Goal: Navigation & Orientation: Find specific page/section

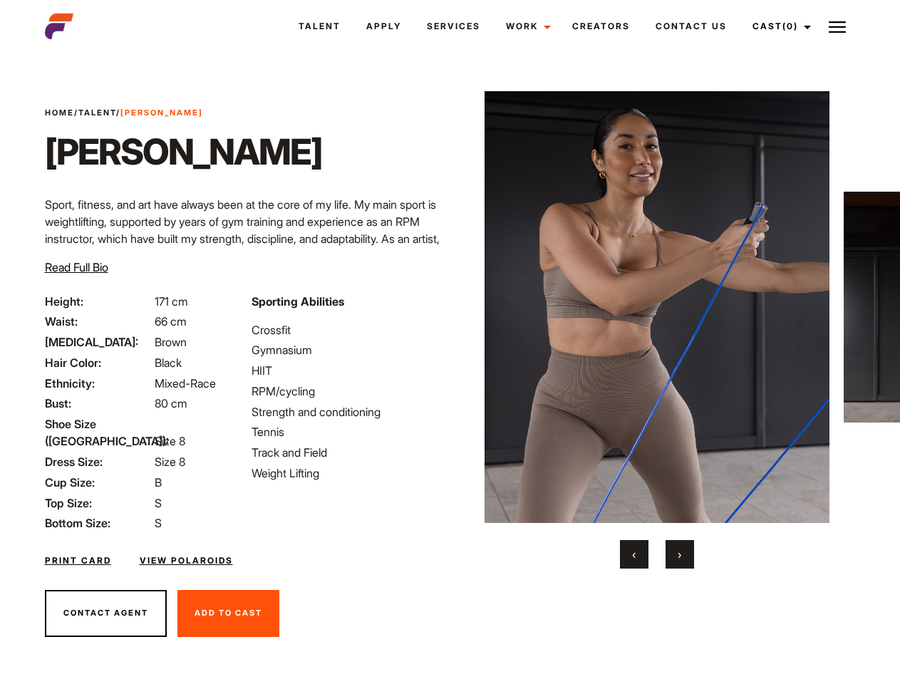
click at [778, 26] on link "Cast (0)" at bounding box center [780, 26] width 80 height 38
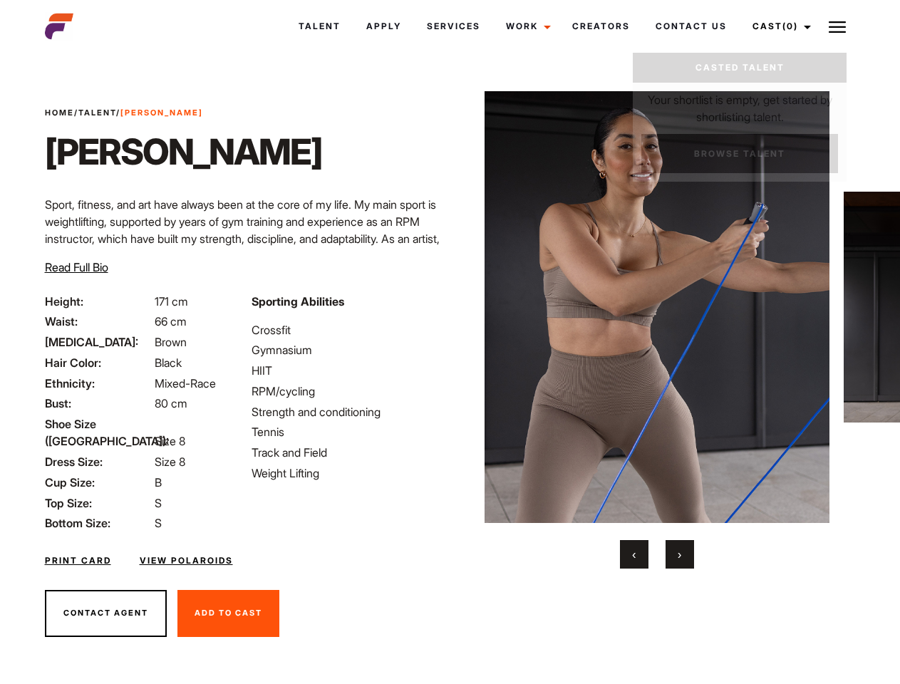
click at [837, 26] on img at bounding box center [837, 27] width 17 height 17
click at [656, 330] on img at bounding box center [658, 307] width 346 height 432
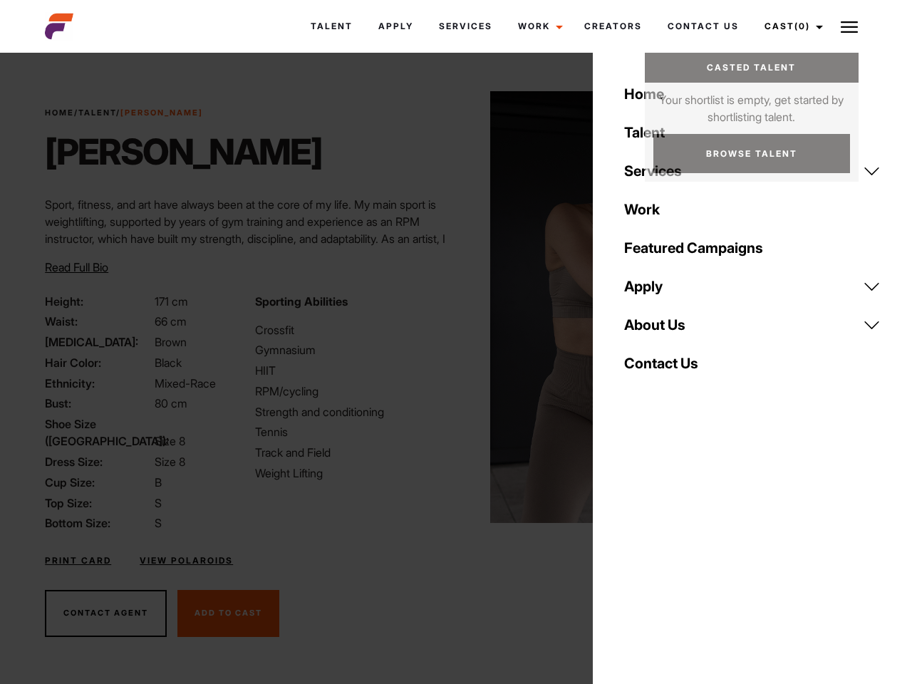
click at [450, 307] on div "Sporting Abilities Crossfit Gymnasium HIIT RPM/cycling Strength and conditionin…" at bounding box center [352, 412] width 210 height 239
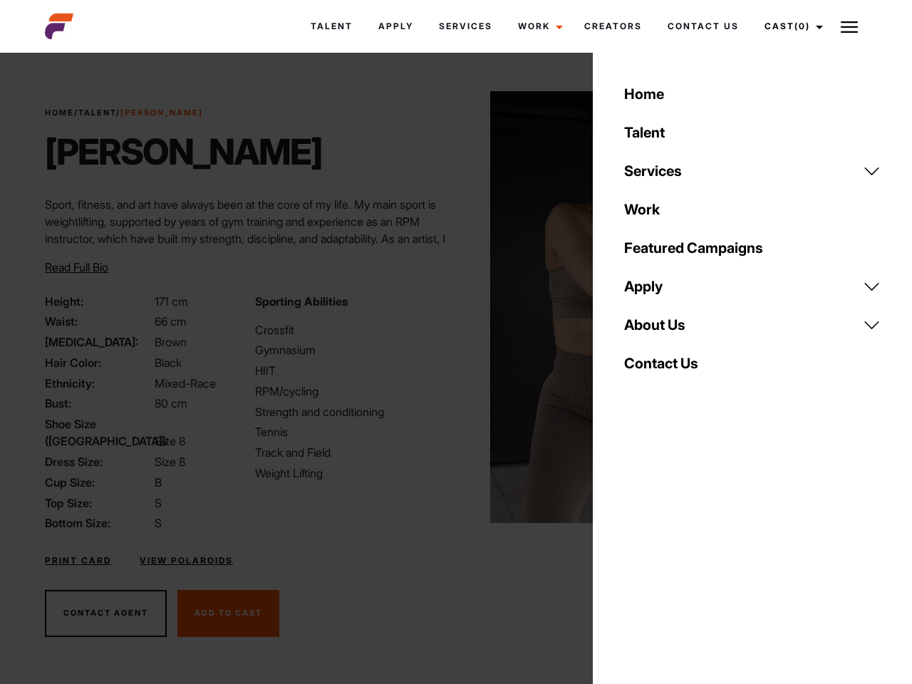
click at [634, 554] on div "Home Talent Services Talent Casting Photography Videography Creative Hair and M…" at bounding box center [752, 342] width 319 height 684
click at [680, 554] on div "Home Talent Services Talent Casting Photography Videography Creative Hair and M…" at bounding box center [752, 342] width 319 height 684
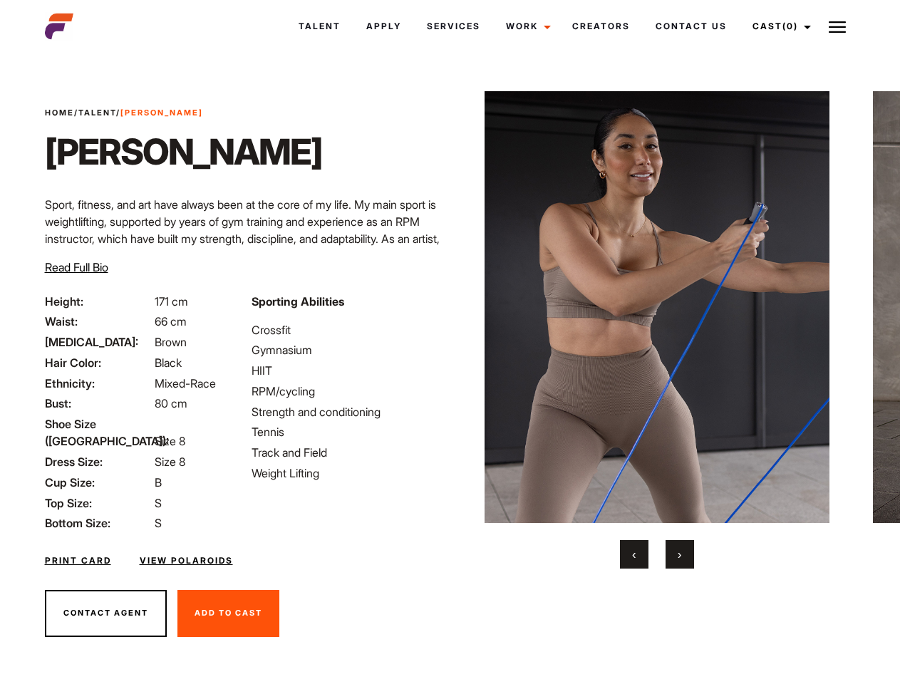
click at [778, 26] on link "Cast (0)" at bounding box center [780, 26] width 80 height 38
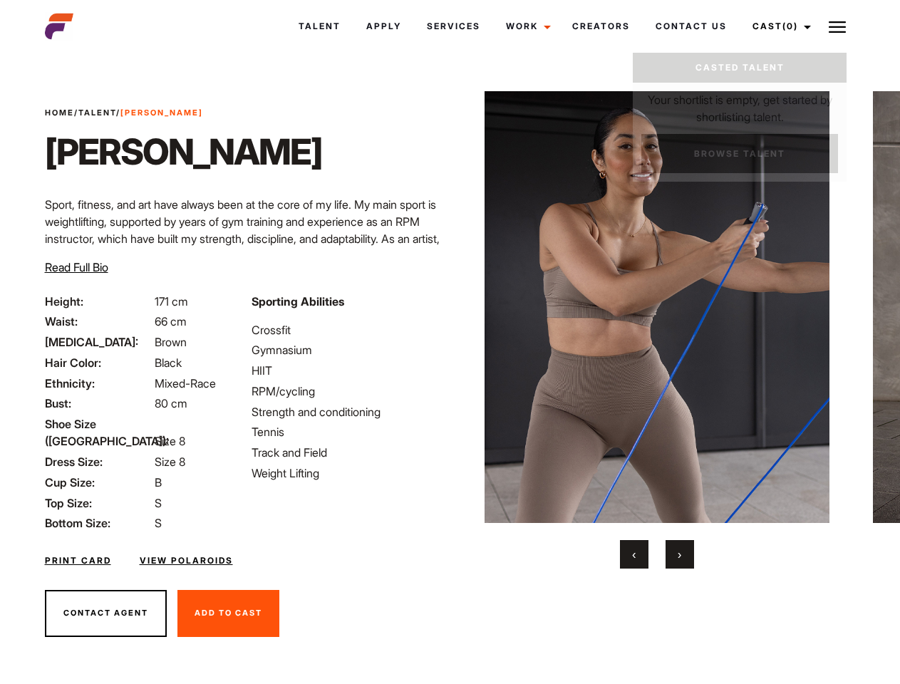
click at [837, 26] on img at bounding box center [837, 27] width 17 height 17
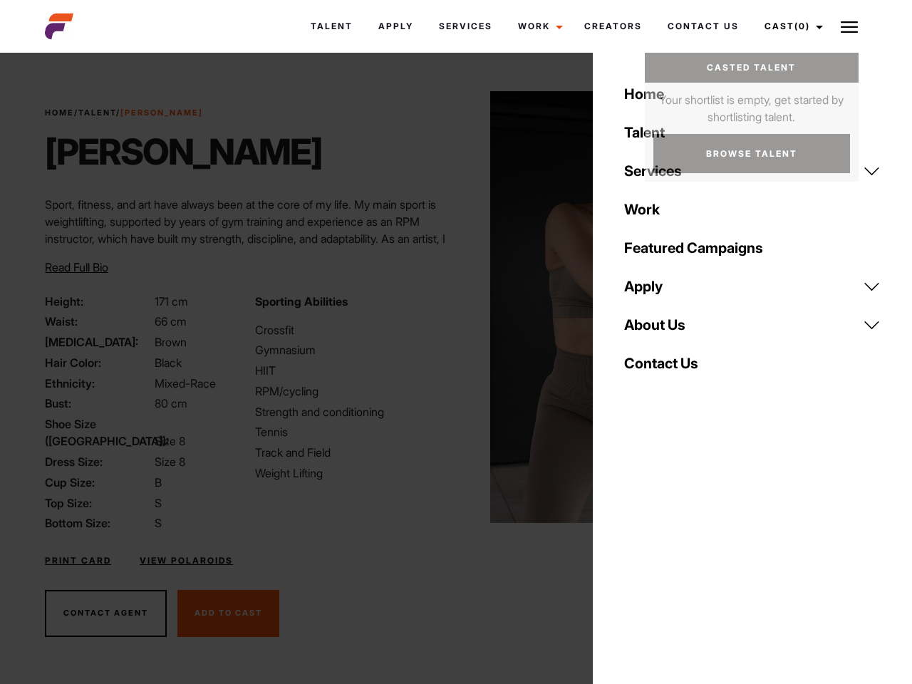
click at [656, 330] on img at bounding box center [663, 307] width 346 height 432
click at [450, 307] on div "Sporting Abilities Crossfit Gymnasium HIIT RPM/cycling Strength and conditionin…" at bounding box center [352, 412] width 210 height 239
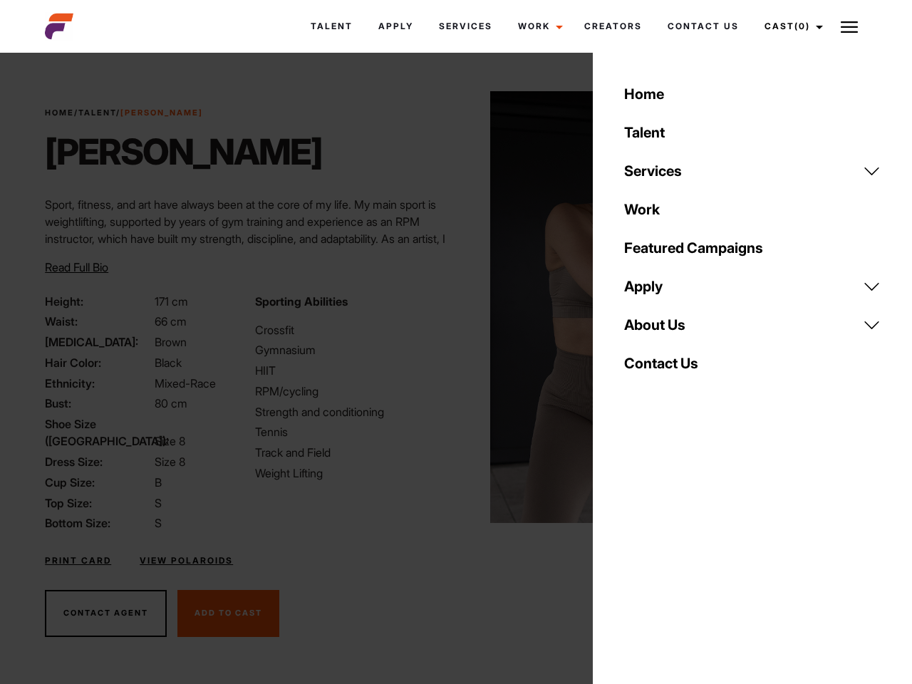
click at [634, 554] on div "Home Talent Services Talent Casting Photography Videography Creative Hair and M…" at bounding box center [752, 342] width 319 height 684
click at [680, 554] on div "Home Talent Services Talent Casting Photography Videography Creative Hair and M…" at bounding box center [752, 342] width 319 height 684
